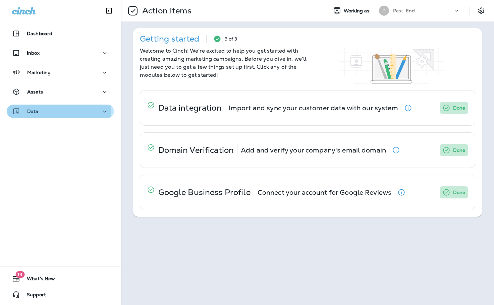
click at [35, 112] on p "Data" at bounding box center [32, 111] width 11 height 5
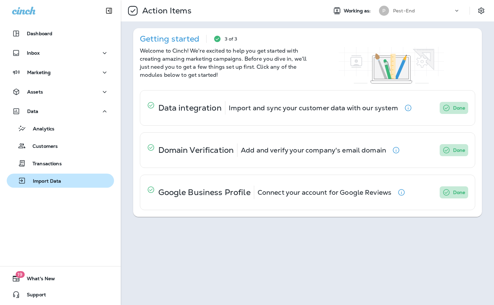
click at [45, 180] on p "Import Data" at bounding box center [43, 181] width 35 height 6
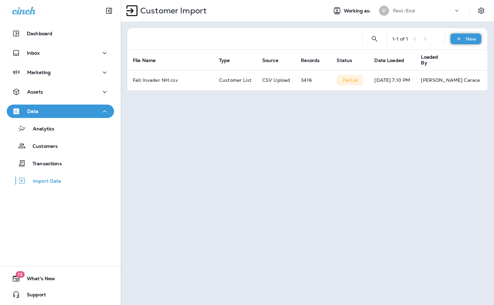
click at [469, 43] on div "New" at bounding box center [465, 39] width 31 height 11
click at [441, 57] on p "Customer list" at bounding box center [445, 56] width 31 height 5
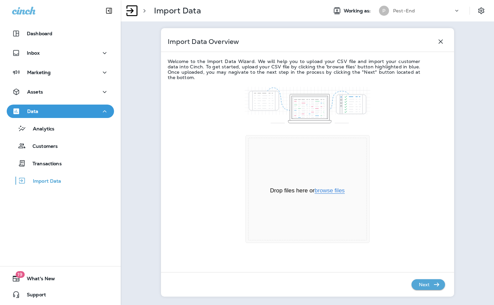
click at [327, 188] on button "browse files" at bounding box center [330, 191] width 30 height 6
click at [422, 284] on p "Next" at bounding box center [424, 284] width 16 height 11
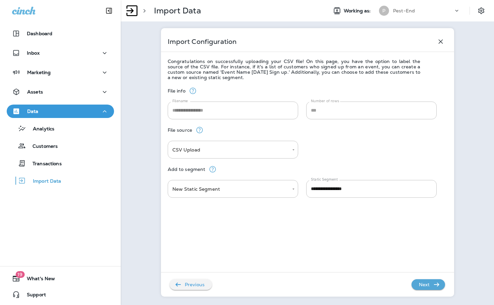
click at [426, 284] on p "Next" at bounding box center [424, 284] width 16 height 11
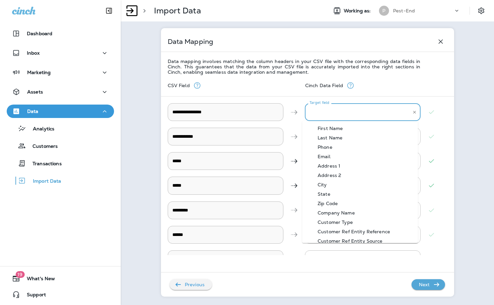
click at [338, 112] on \ "Target field" at bounding box center [358, 112] width 100 height 12
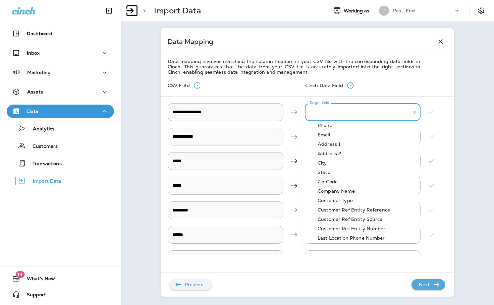
scroll to position [34, 0]
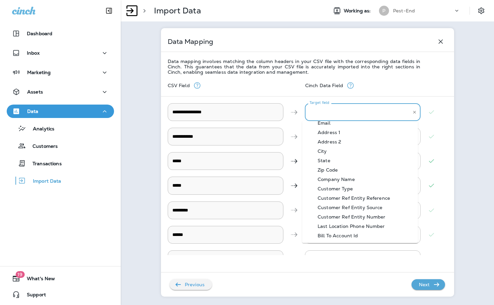
click at [348, 233] on div "Bill To Account Id" at bounding box center [337, 235] width 61 height 5
type \ "**********"
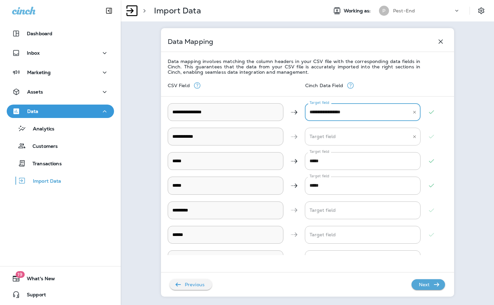
click at [319, 135] on Name "Target field" at bounding box center [358, 137] width 100 height 12
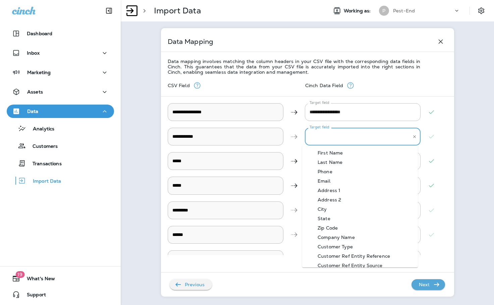
click at [339, 155] on div "First Name" at bounding box center [329, 152] width 45 height 5
type Name "**********"
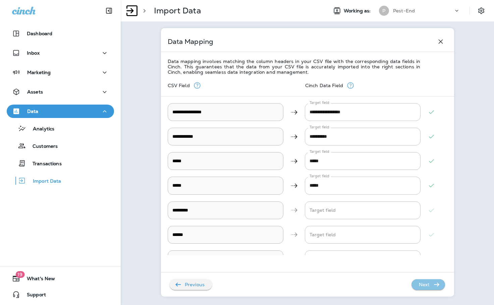
click at [420, 281] on p "Next" at bounding box center [424, 284] width 16 height 11
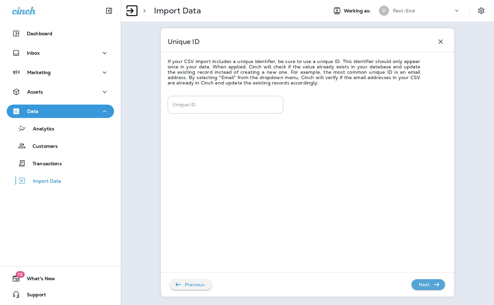
click at [422, 284] on p "Next" at bounding box center [424, 284] width 16 height 11
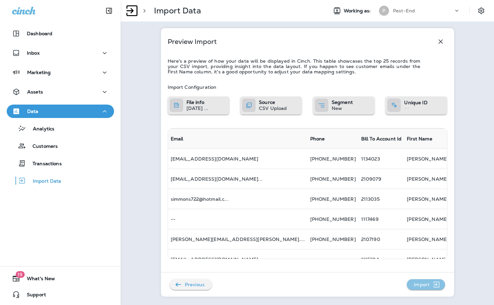
click at [421, 284] on p "Import" at bounding box center [421, 284] width 21 height 11
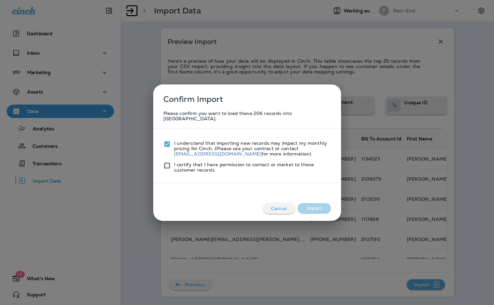
click at [168, 157] on div "I certify that I have permission to contact or market to these customer records" at bounding box center [247, 165] width 168 height 16
click at [320, 204] on button "Import" at bounding box center [314, 208] width 34 height 11
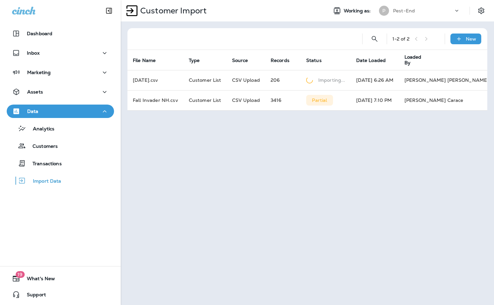
click at [103, 113] on icon "button" at bounding box center [105, 111] width 8 height 8
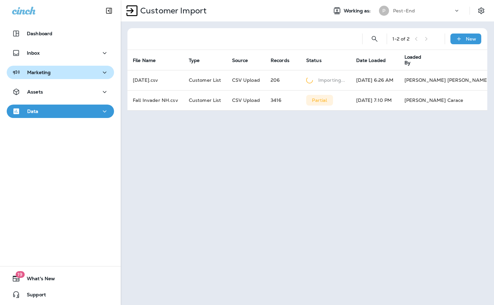
click at [95, 69] on div "Marketing" at bounding box center [60, 72] width 97 height 8
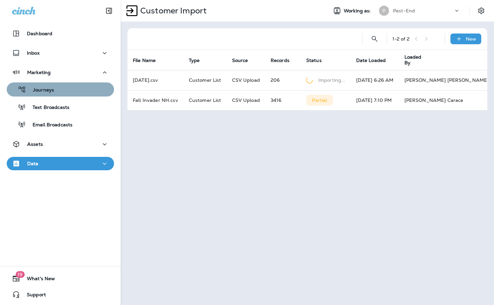
click at [63, 89] on div "Journeys" at bounding box center [60, 89] width 102 height 10
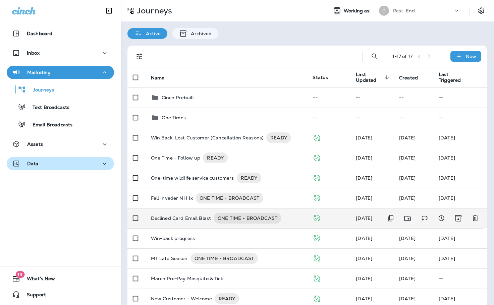
click at [186, 218] on p "Declined Card Email Blast" at bounding box center [181, 218] width 60 height 11
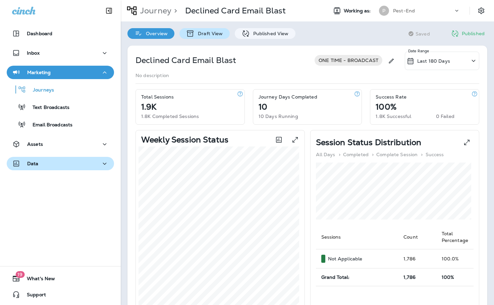
click at [211, 32] on p "Draft View" at bounding box center [208, 33] width 28 height 5
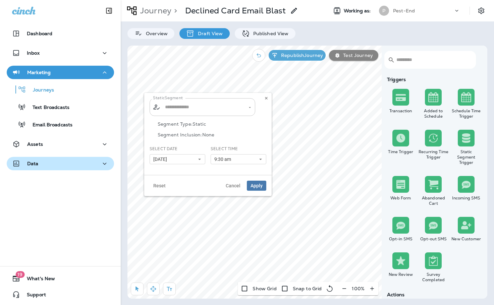
type input "**********"
click at [199, 108] on input "**********" at bounding box center [202, 107] width 79 height 12
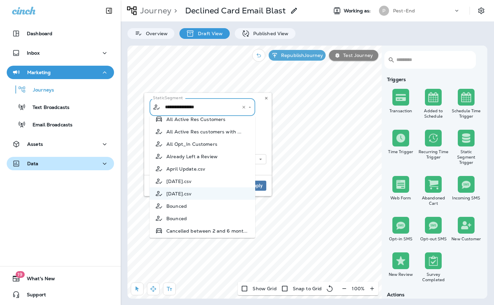
scroll to position [67, 0]
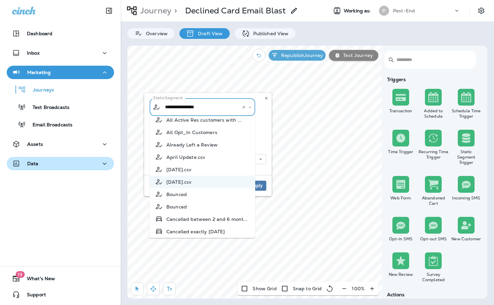
click at [191, 171] on span "[DATE].csv" at bounding box center [178, 169] width 25 height 5
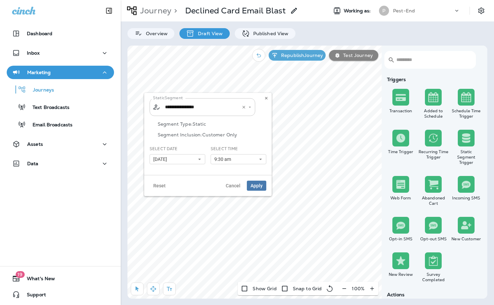
click at [228, 111] on input "**********" at bounding box center [198, 107] width 70 height 12
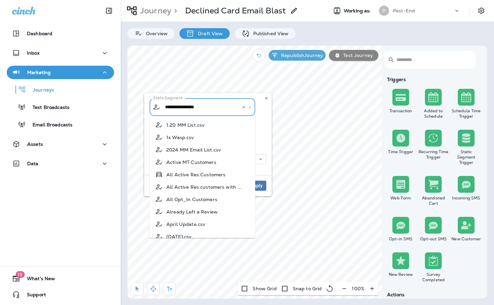
scroll to position [17, 0]
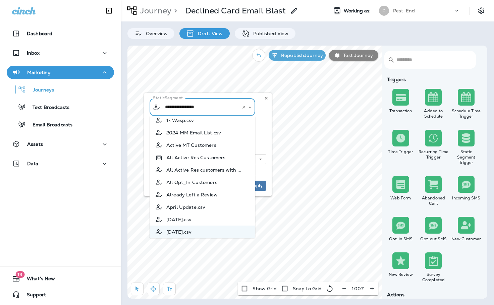
click at [199, 216] on li "[DATE].csv" at bounding box center [203, 219] width 106 height 12
type input "**********"
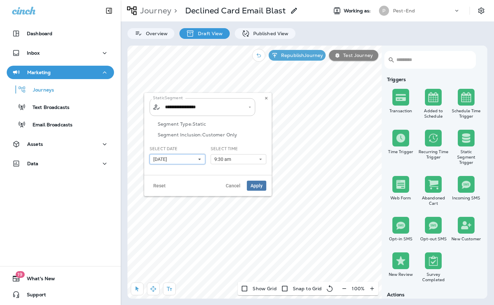
click at [189, 158] on button "[DATE]" at bounding box center [178, 159] width 56 height 10
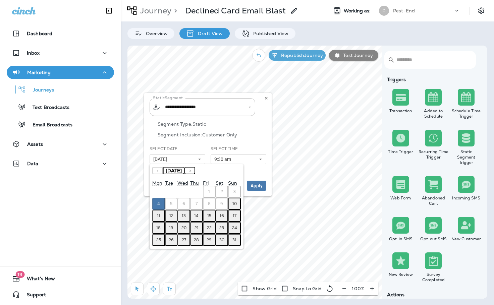
click at [160, 216] on abbr "11" at bounding box center [158, 215] width 3 height 5
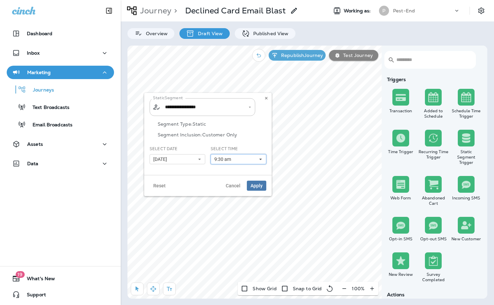
click at [244, 162] on button "9:30 am" at bounding box center [239, 159] width 56 height 10
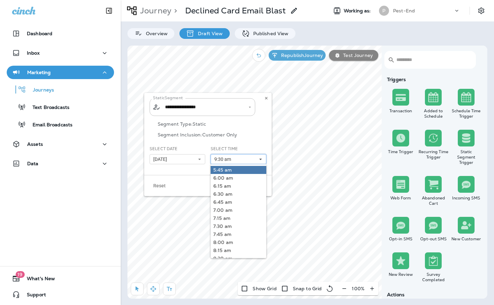
scroll to position [201, 0]
click at [237, 243] on link "8:30 am" at bounding box center [239, 242] width 56 height 8
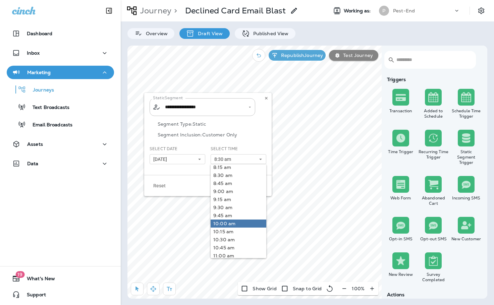
click at [232, 223] on link "10:00 am" at bounding box center [239, 224] width 56 height 8
click at [190, 176] on div "Reset Cancel Apply" at bounding box center [207, 185] width 127 height 21
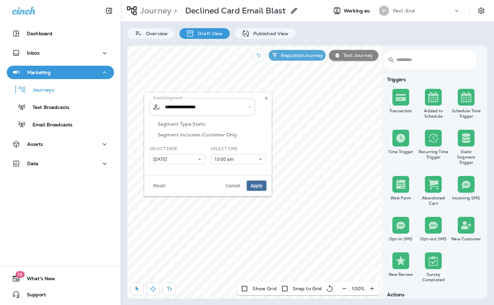
click at [254, 186] on span "Apply" at bounding box center [256, 185] width 12 height 5
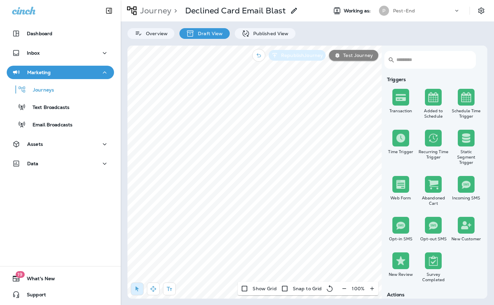
click at [290, 57] on p "Republish Journey" at bounding box center [300, 55] width 45 height 5
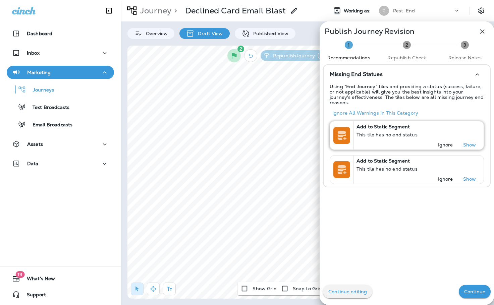
click at [440, 133] on div "Add to Static Segment This tile has no end status" at bounding box center [417, 130] width 126 height 19
click at [441, 142] on p "Ignore" at bounding box center [445, 144] width 15 height 5
click at [440, 142] on p "Ignore" at bounding box center [445, 144] width 15 height 5
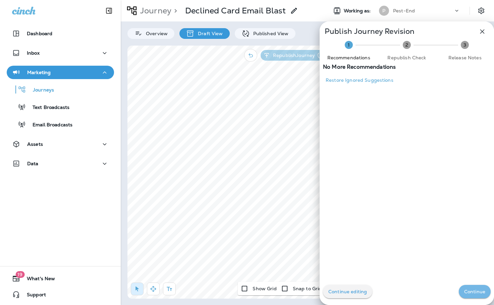
click at [466, 293] on p "Continue" at bounding box center [474, 291] width 21 height 5
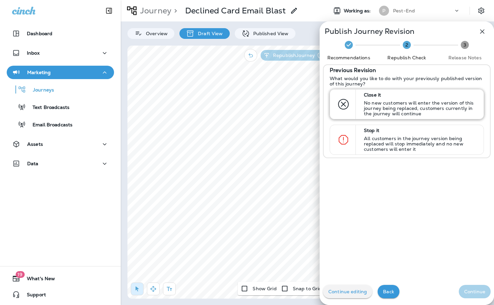
click at [393, 101] on p "No new customers will enter the version of this journey being replaced, custome…" at bounding box center [421, 108] width 114 height 16
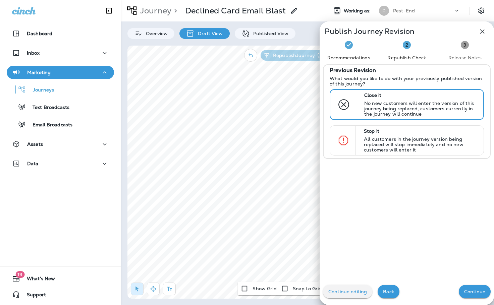
click at [475, 294] on p "Continue" at bounding box center [474, 291] width 21 height 5
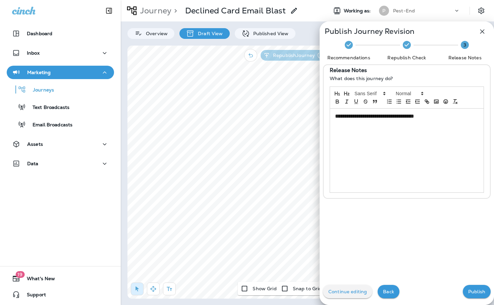
click at [474, 291] on p "Publish" at bounding box center [476, 291] width 17 height 5
